Goal: Find specific page/section: Find specific page/section

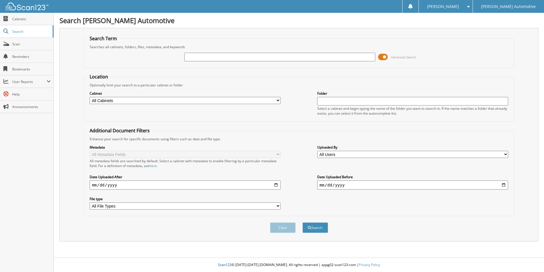
click at [200, 56] on input "text" at bounding box center [280, 57] width 191 height 9
type input "100300"
click at [303, 222] on button "Search" at bounding box center [316, 227] width 26 height 11
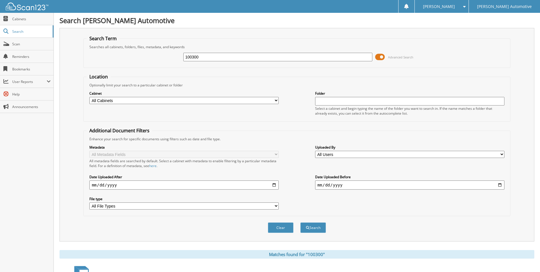
click at [196, 58] on input "100300" at bounding box center [277, 57] width 189 height 9
type input "1003020"
click at [317, 231] on button "Search" at bounding box center [313, 227] width 26 height 11
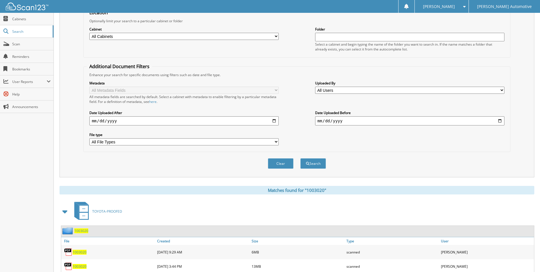
scroll to position [83, 0]
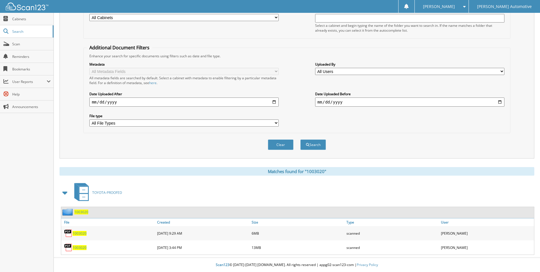
click at [80, 233] on span "1003020" at bounding box center [80, 233] width 14 height 5
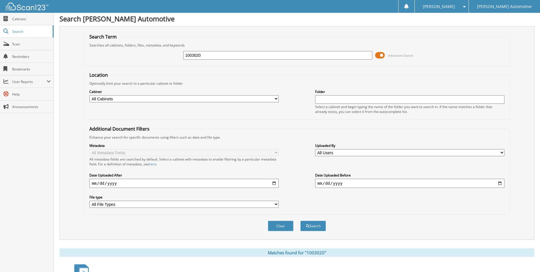
scroll to position [0, 0]
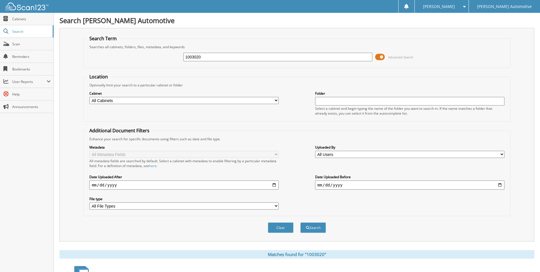
click at [213, 56] on input "1003020" at bounding box center [277, 57] width 189 height 9
type input "1002968"
click at [300, 222] on button "Search" at bounding box center [313, 227] width 26 height 11
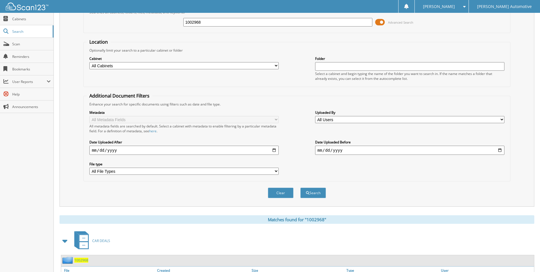
scroll to position [83, 0]
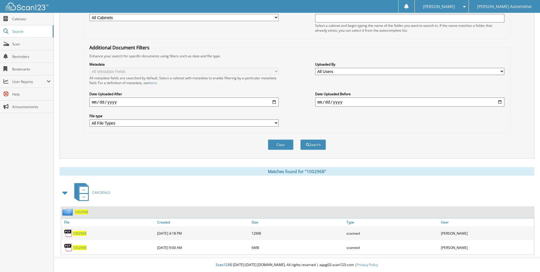
click at [80, 245] on span "1002968" at bounding box center [80, 247] width 14 height 5
